Goal: Entertainment & Leisure: Consume media (video, audio)

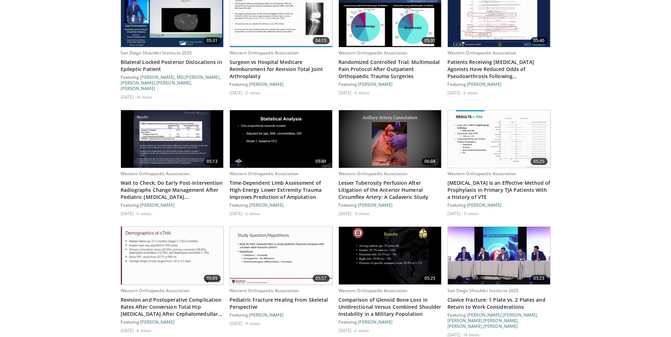
scroll to position [1238, 0]
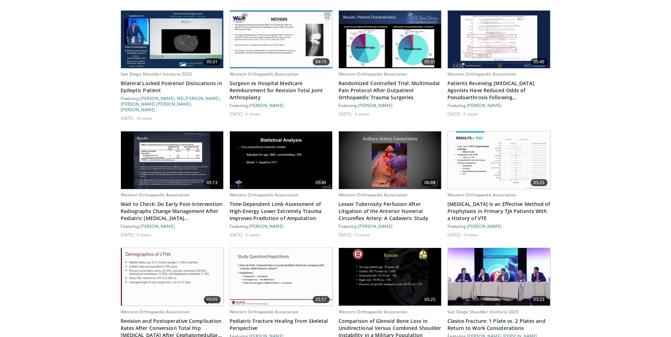
click at [180, 28] on img at bounding box center [172, 40] width 103 height 58
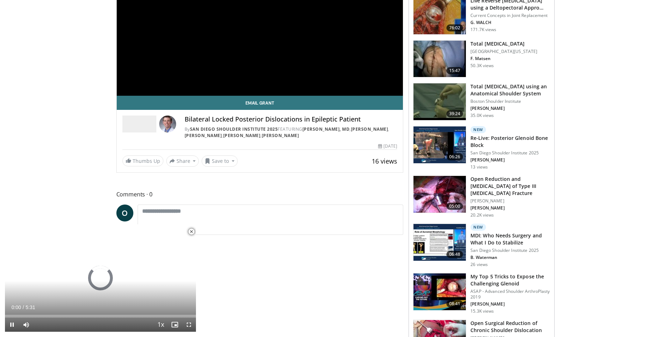
scroll to position [141, 0]
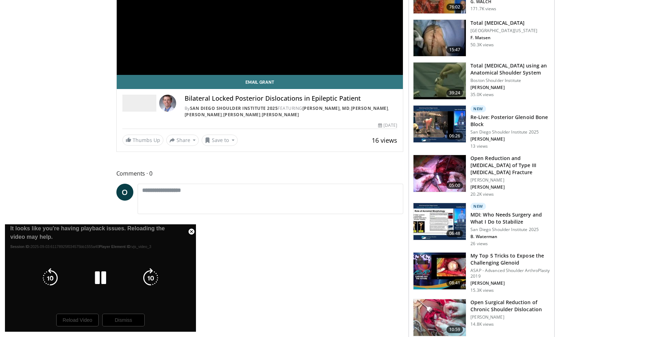
click at [73, 321] on div "10 seconds Tap to unmute" at bounding box center [100, 279] width 191 height 108
click at [97, 280] on icon "Video Player" at bounding box center [101, 278] width 20 height 20
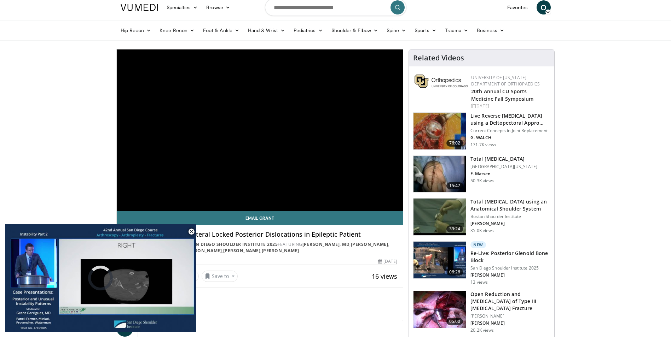
scroll to position [0, 0]
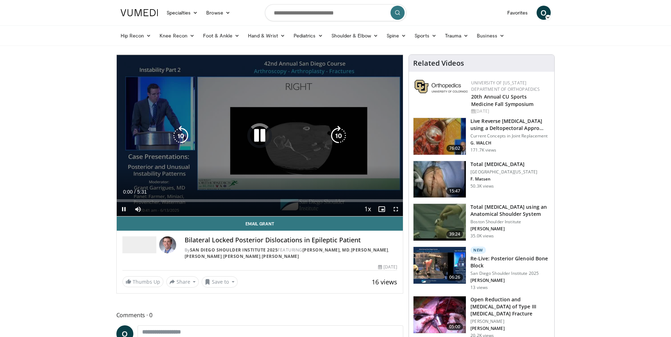
click at [231, 132] on div "Video Player" at bounding box center [260, 136] width 172 height 14
click at [268, 136] on icon "Video Player" at bounding box center [260, 136] width 20 height 20
click at [257, 138] on icon "Video Player" at bounding box center [260, 136] width 20 height 20
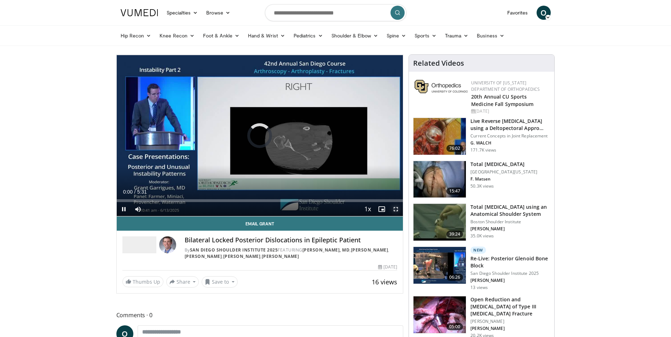
click at [395, 209] on span "Video Player" at bounding box center [396, 209] width 14 height 14
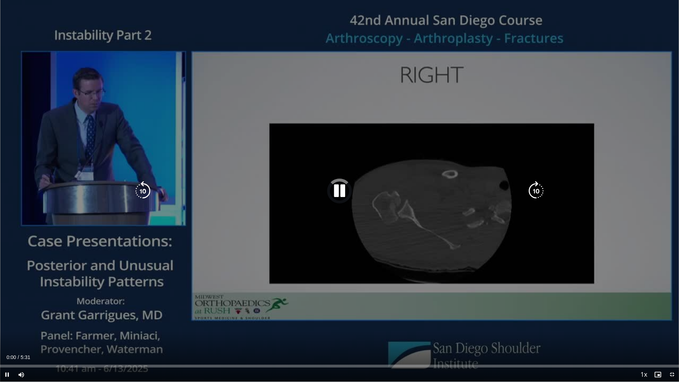
click at [287, 248] on div "10 seconds Tap to unmute" at bounding box center [339, 191] width 679 height 382
click at [432, 236] on div "10 seconds Tap to unmute" at bounding box center [339, 191] width 679 height 382
click at [344, 196] on icon "Video Player" at bounding box center [340, 191] width 20 height 20
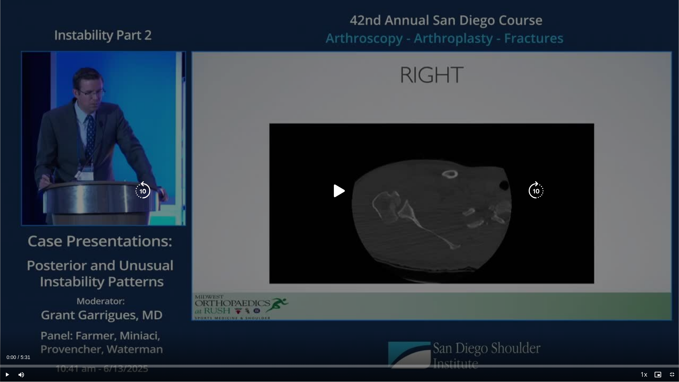
click at [344, 196] on icon "Video Player" at bounding box center [340, 191] width 20 height 20
click at [539, 190] on icon "Video Player" at bounding box center [536, 191] width 20 height 20
click at [345, 193] on icon "Video Player" at bounding box center [340, 191] width 20 height 20
click at [672, 337] on span "Video Player" at bounding box center [672, 374] width 14 height 14
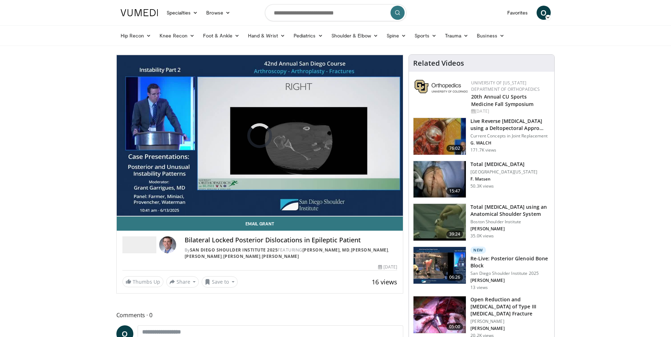
click at [489, 168] on h3 "Total [MEDICAL_DATA]" at bounding box center [503, 164] width 67 height 7
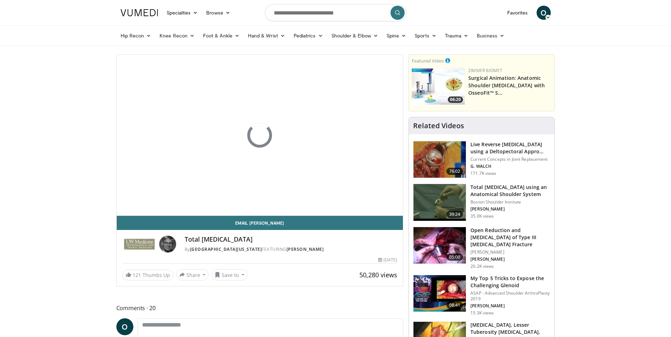
click at [542, 13] on span "O" at bounding box center [543, 13] width 14 height 14
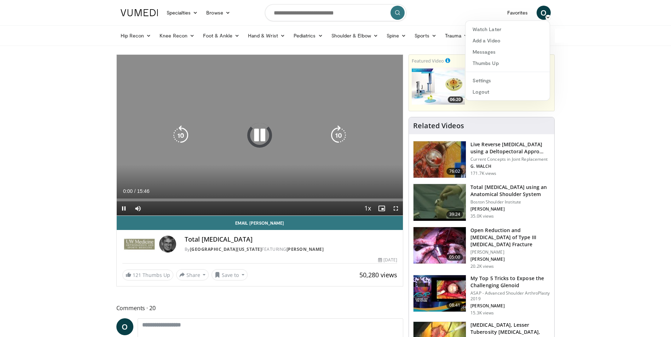
click at [261, 137] on icon "Video Player" at bounding box center [260, 136] width 20 height 20
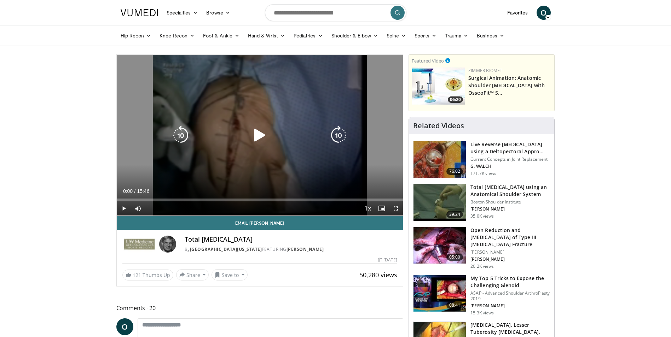
click at [259, 132] on icon "Video Player" at bounding box center [260, 136] width 20 height 20
click at [259, 133] on icon "Video Player" at bounding box center [260, 136] width 20 height 20
click at [258, 133] on icon "Video Player" at bounding box center [260, 136] width 20 height 20
click at [259, 136] on icon "Video Player" at bounding box center [260, 136] width 20 height 20
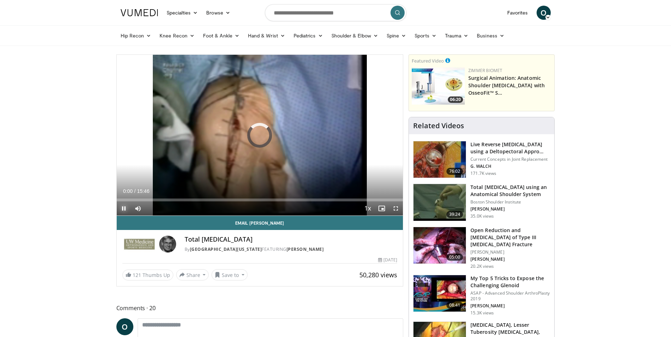
click at [122, 208] on span "Video Player" at bounding box center [124, 209] width 14 height 14
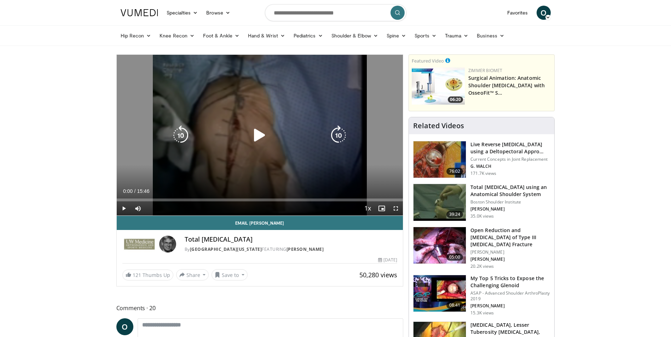
click at [258, 134] on icon "Video Player" at bounding box center [260, 136] width 20 height 20
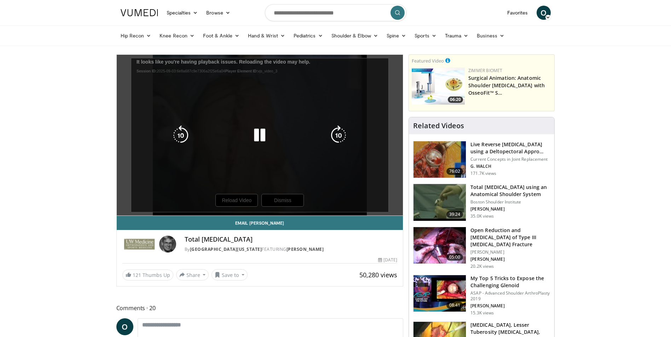
click at [288, 203] on div "10 seconds Tap to unmute" at bounding box center [260, 135] width 286 height 161
click at [261, 133] on icon "Video Player" at bounding box center [260, 136] width 20 height 20
click at [259, 133] on icon "Video Player" at bounding box center [260, 136] width 20 height 20
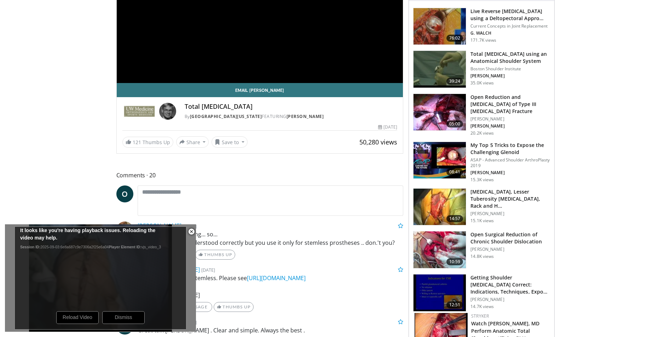
scroll to position [141, 0]
